Goal: Task Accomplishment & Management: Manage account settings

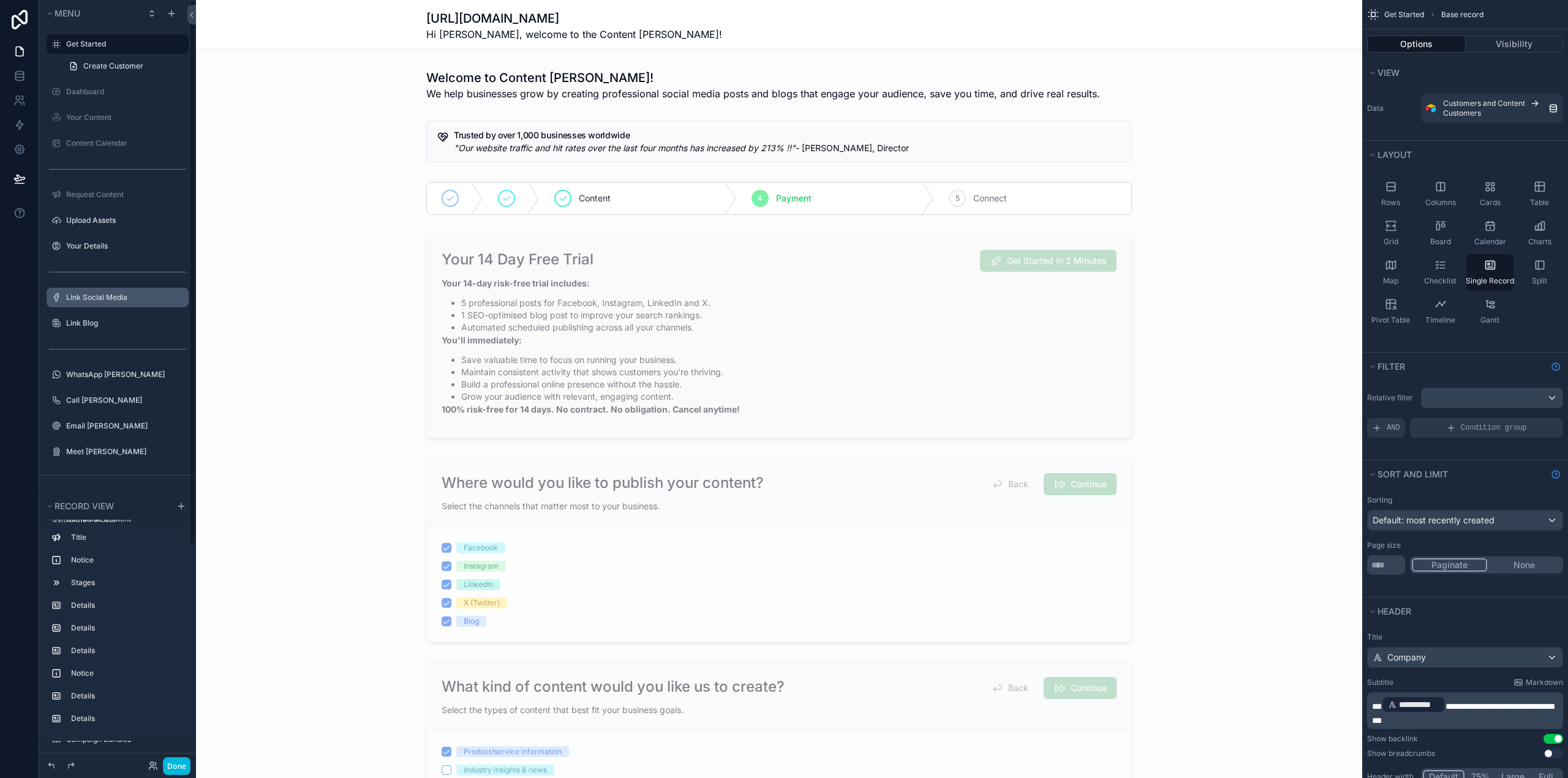
click at [117, 295] on label "Link Social Media" at bounding box center [124, 298] width 115 height 10
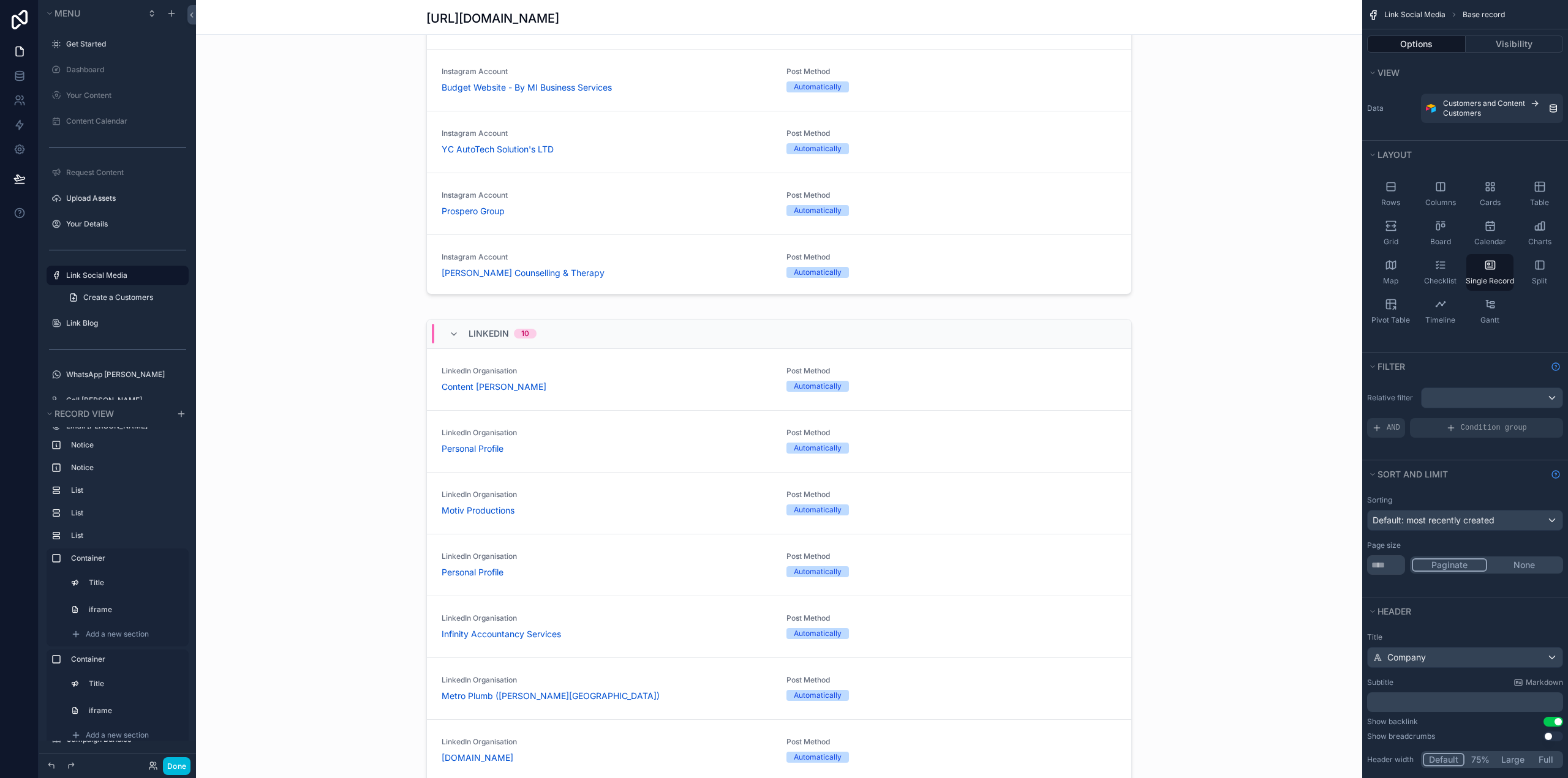
scroll to position [1225, 0]
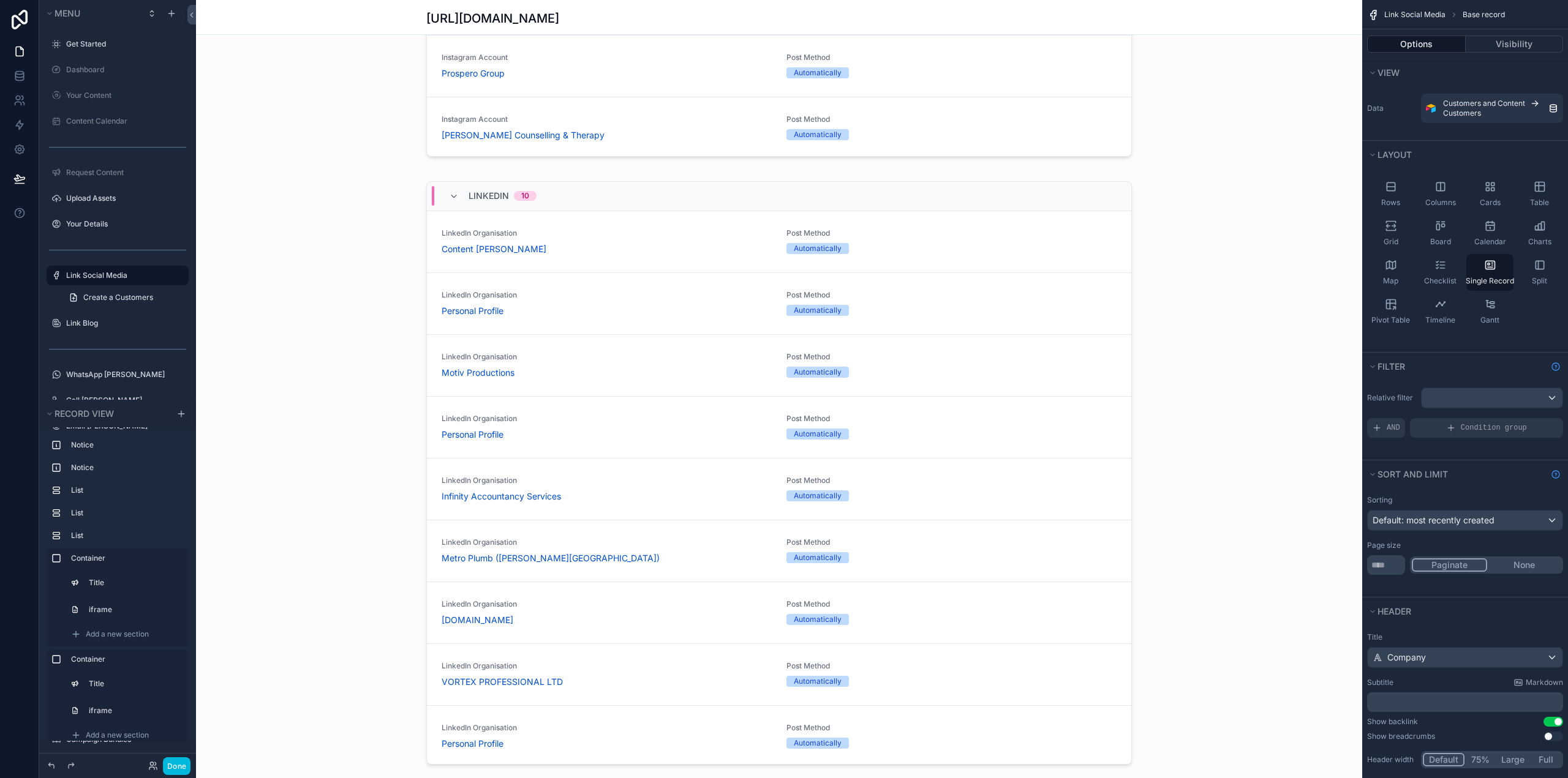
click at [909, 190] on div "scrollable content" at bounding box center [779, 525] width 1166 height 3500
click at [1089, 190] on div "LinkedIn 10" at bounding box center [779, 196] width 705 height 29
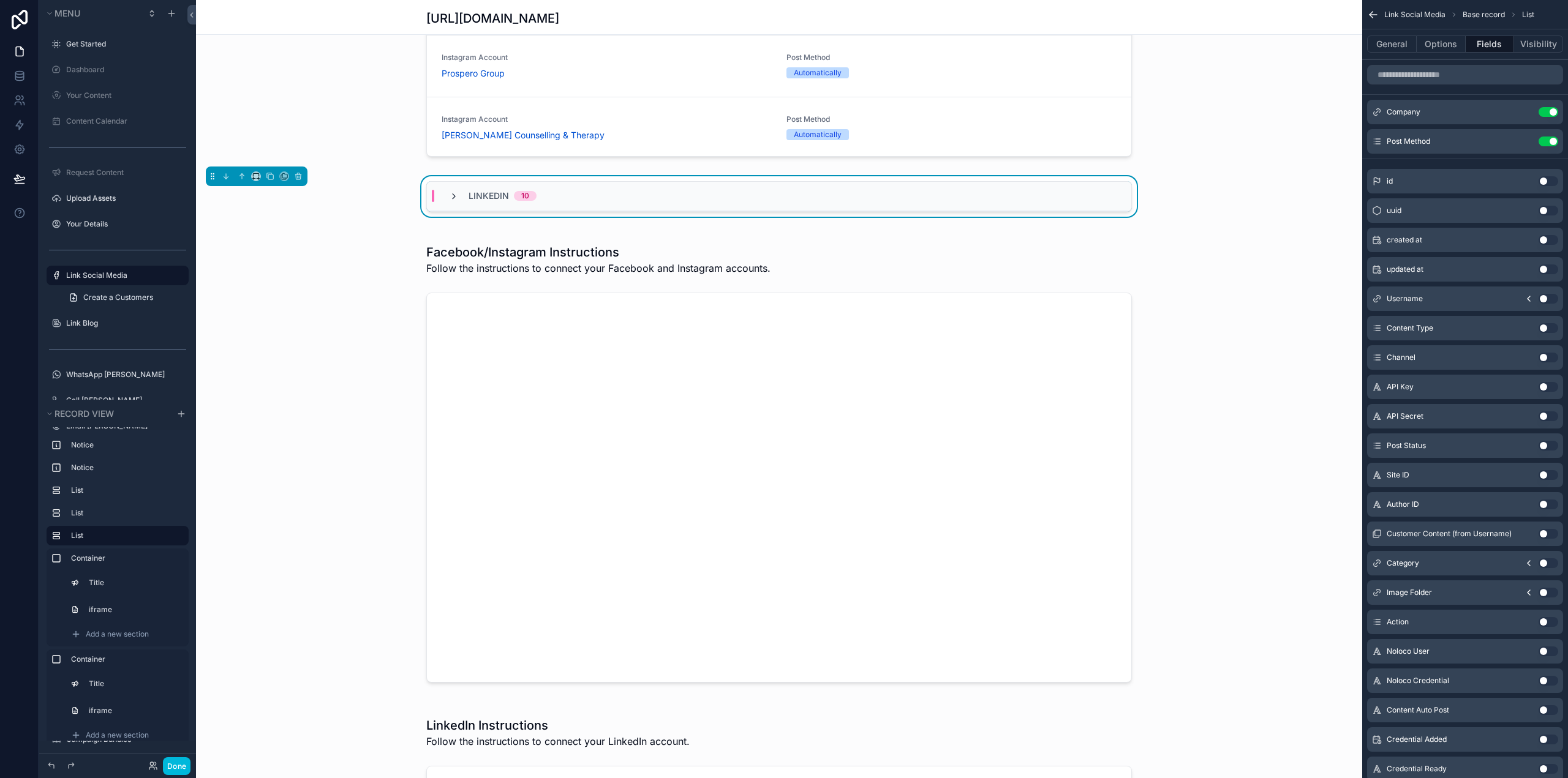
click at [449, 195] on icon "scrollable content" at bounding box center [454, 196] width 10 height 10
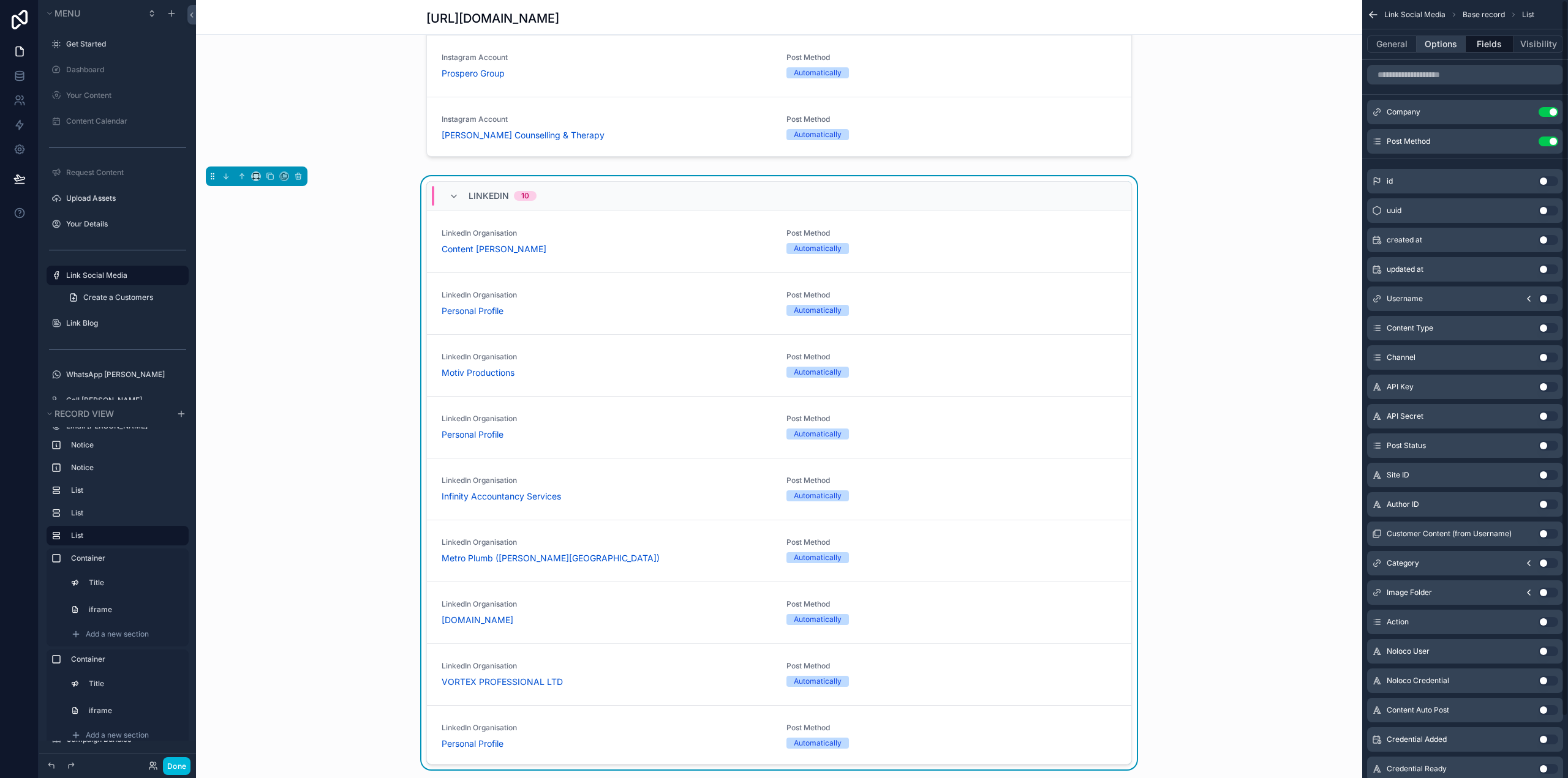
click at [1436, 47] on button "Options" at bounding box center [1441, 44] width 49 height 17
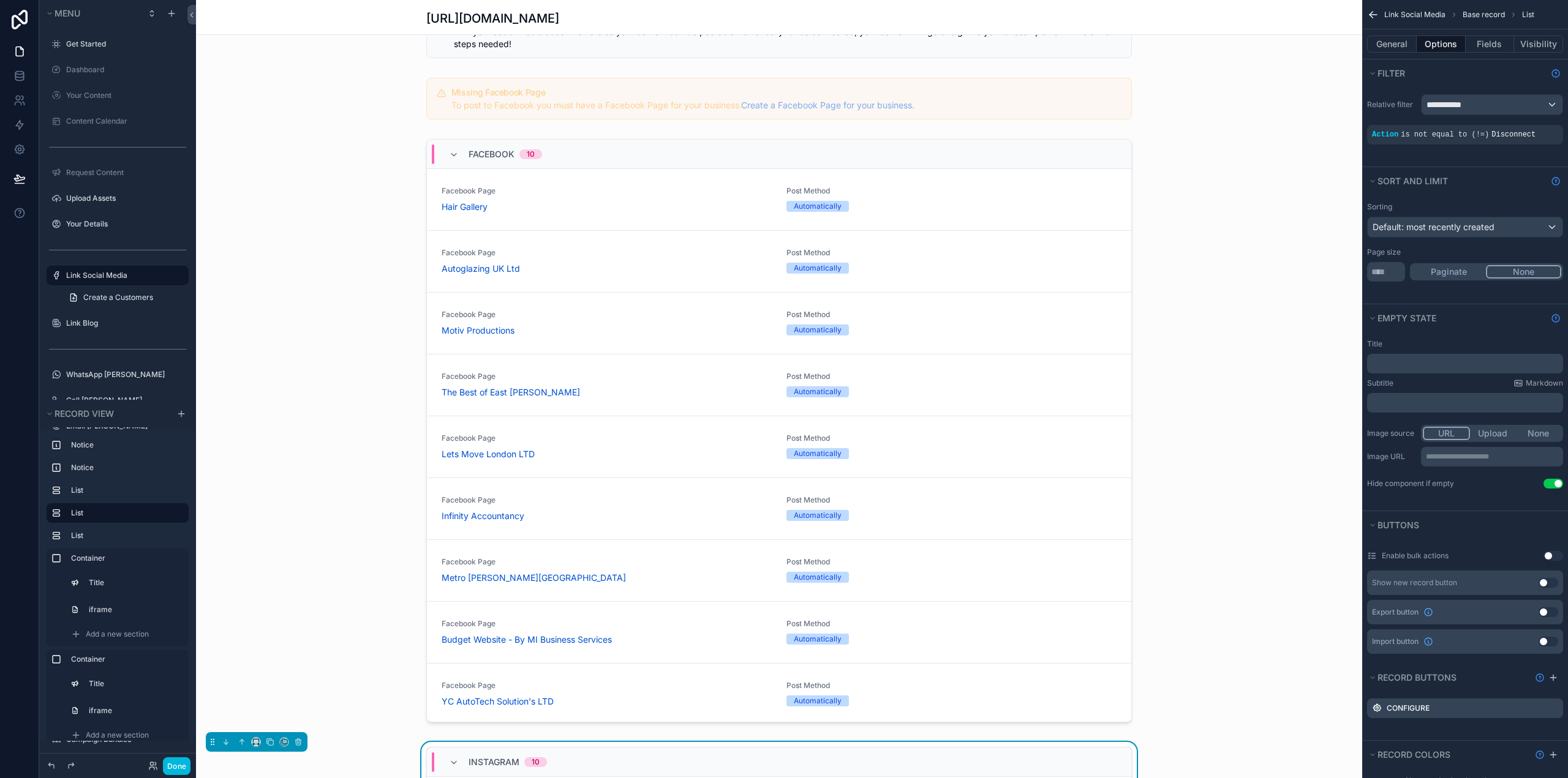
scroll to position [0, 0]
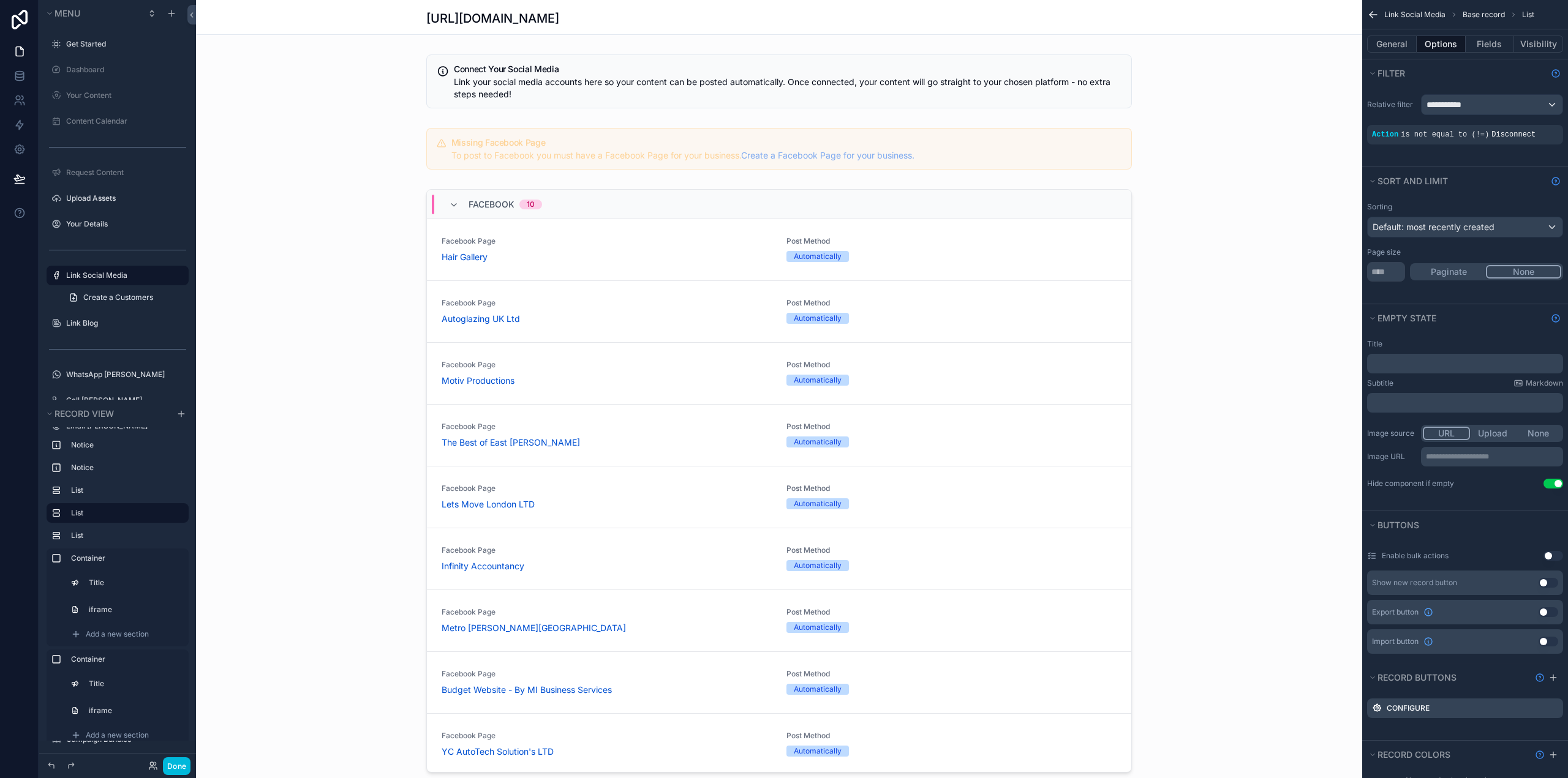
click at [1391, 37] on button "General" at bounding box center [1392, 44] width 50 height 17
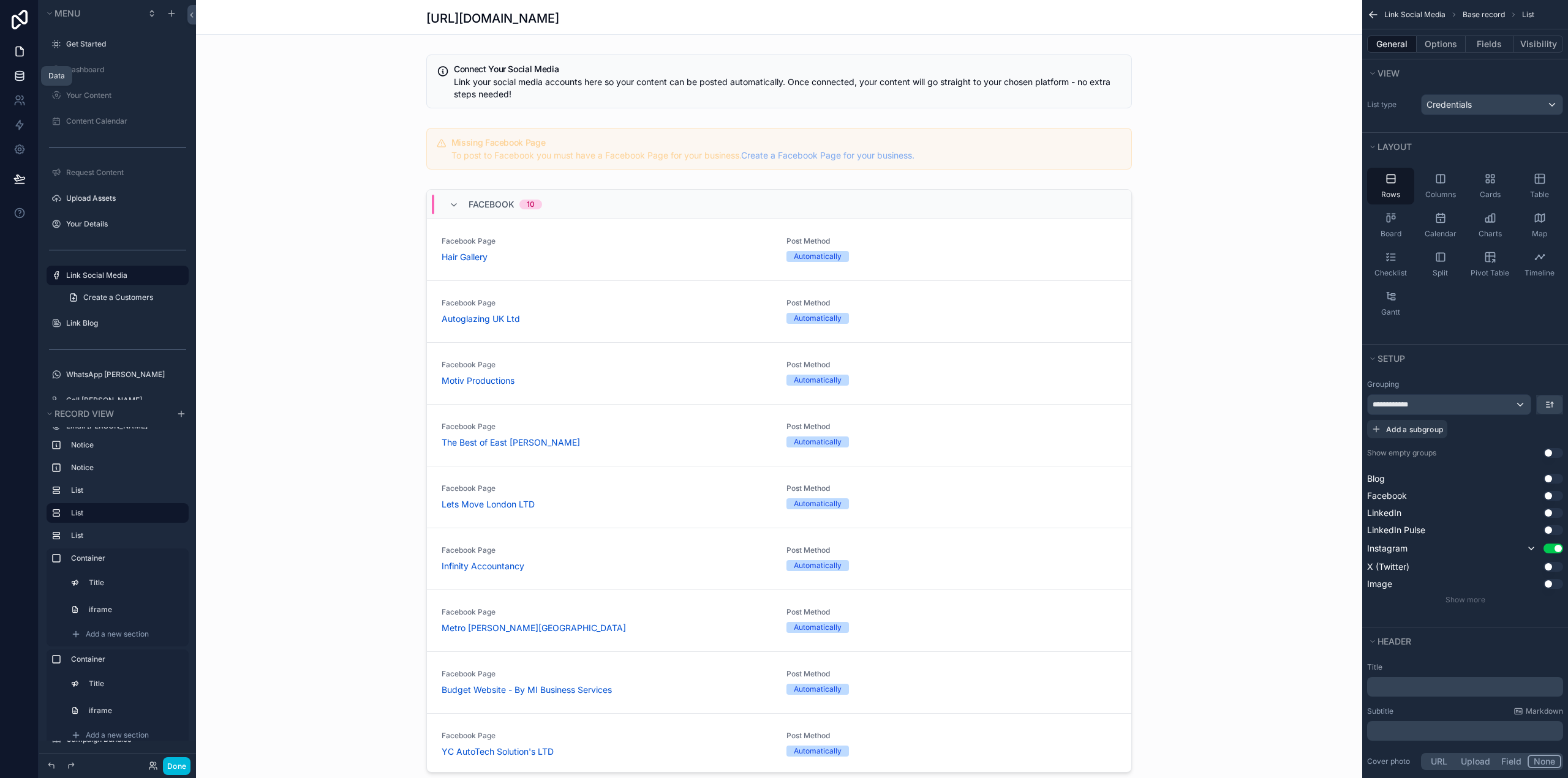
click at [19, 79] on icon at bounding box center [20, 76] width 12 height 12
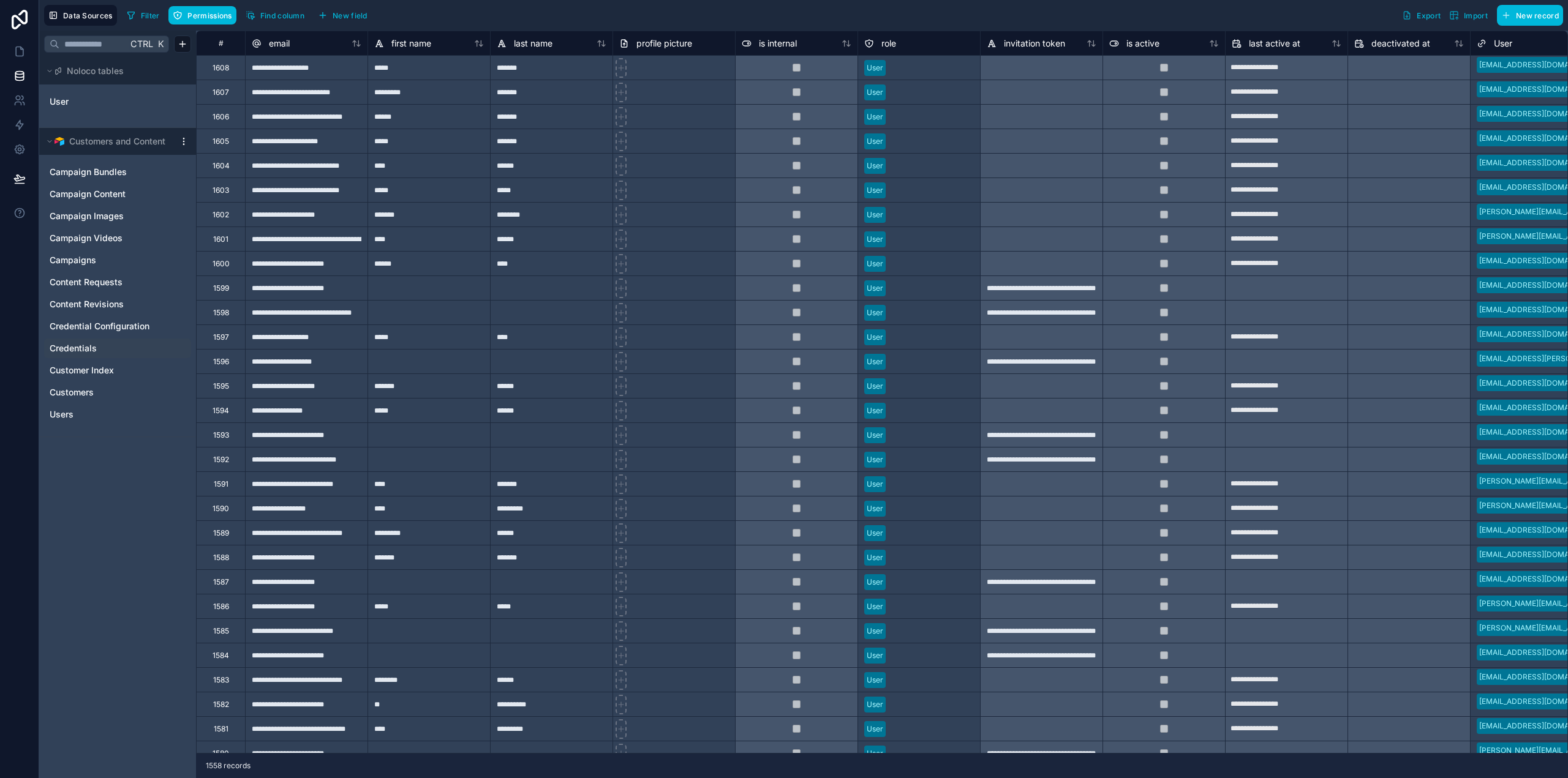
click at [89, 358] on div "Credentials" at bounding box center [118, 349] width 147 height 20
